Goal: Task Accomplishment & Management: Use online tool/utility

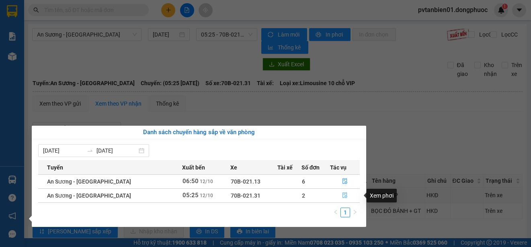
click at [343, 198] on icon "file-done" at bounding box center [345, 196] width 5 height 6
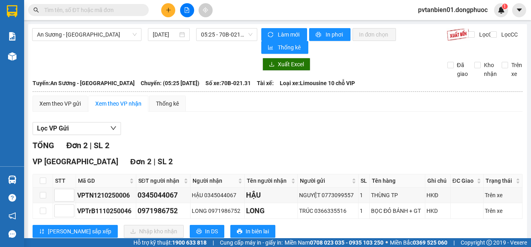
scroll to position [22, 0]
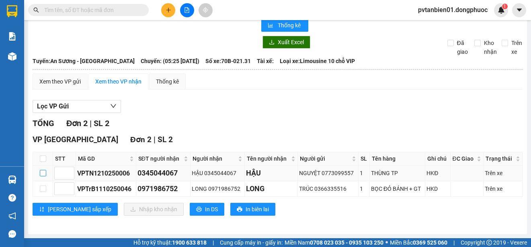
click at [43, 175] on input "checkbox" at bounding box center [43, 173] width 6 height 6
checkbox input "true"
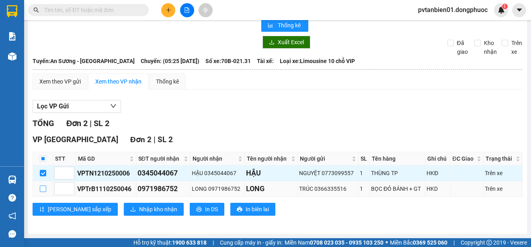
click at [40, 187] on input "checkbox" at bounding box center [43, 189] width 6 height 6
checkbox input "true"
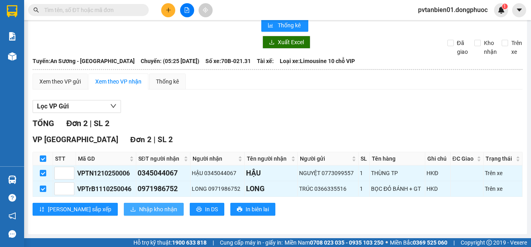
click at [139, 208] on span "Nhập kho nhận" at bounding box center [158, 209] width 38 height 9
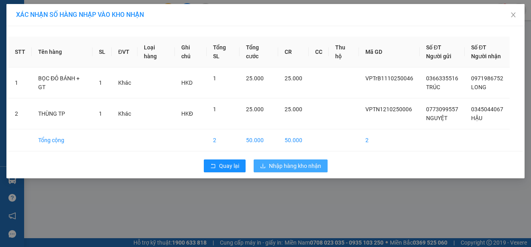
click at [289, 164] on span "Nhập hàng kho nhận" at bounding box center [295, 166] width 52 height 9
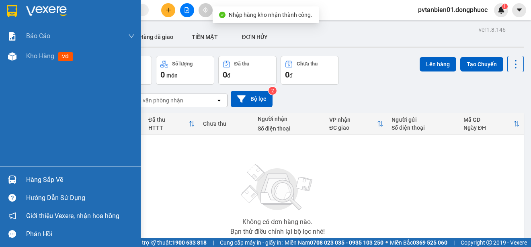
click at [49, 179] on div "Hàng sắp về" at bounding box center [80, 180] width 109 height 12
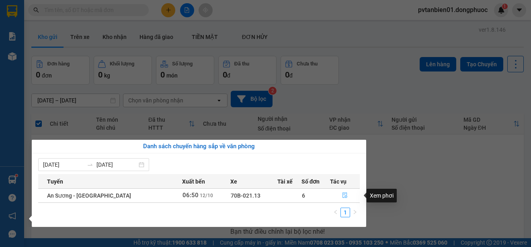
click at [342, 198] on icon "file-done" at bounding box center [345, 196] width 6 height 6
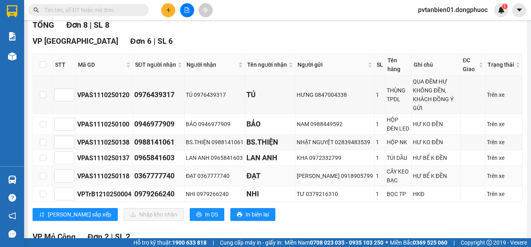
scroll to position [161, 0]
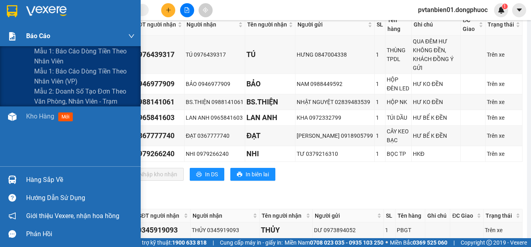
click at [35, 37] on span "Báo cáo" at bounding box center [38, 36] width 24 height 10
